Goal: Navigation & Orientation: Understand site structure

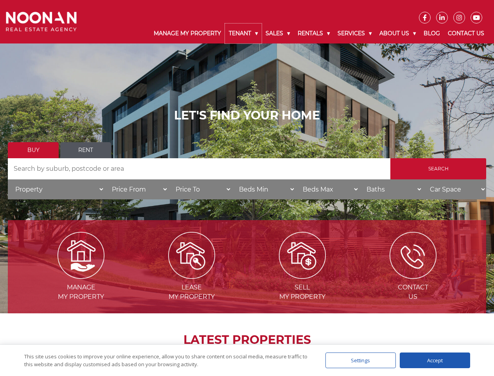
click at [243, 33] on link "Tenant" at bounding box center [243, 33] width 37 height 20
click at [278, 33] on link "Sales" at bounding box center [278, 33] width 32 height 20
click at [314, 33] on link "Rentals" at bounding box center [314, 33] width 40 height 20
click at [356, 33] on link "Services" at bounding box center [355, 33] width 42 height 20
click at [399, 33] on link "About Us" at bounding box center [398, 33] width 44 height 20
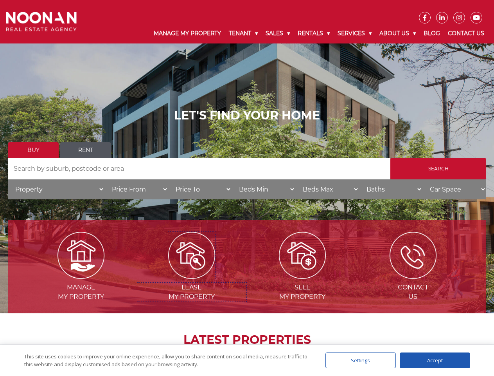
click at [192, 275] on img at bounding box center [191, 255] width 47 height 47
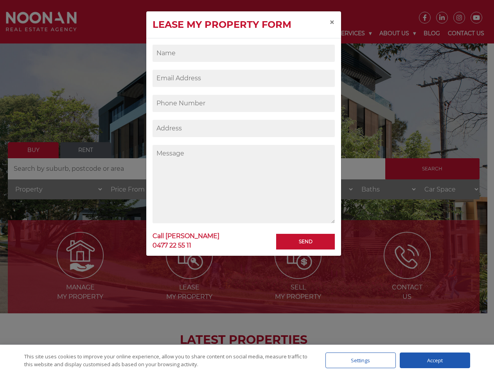
click at [361, 360] on div "Settings" at bounding box center [360, 360] width 70 height 16
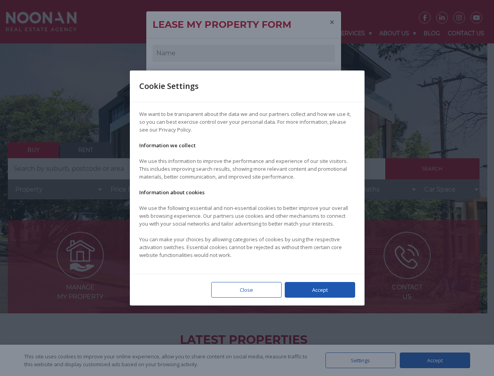
click at [435, 360] on div at bounding box center [247, 188] width 494 height 376
